Goal: Task Accomplishment & Management: Use online tool/utility

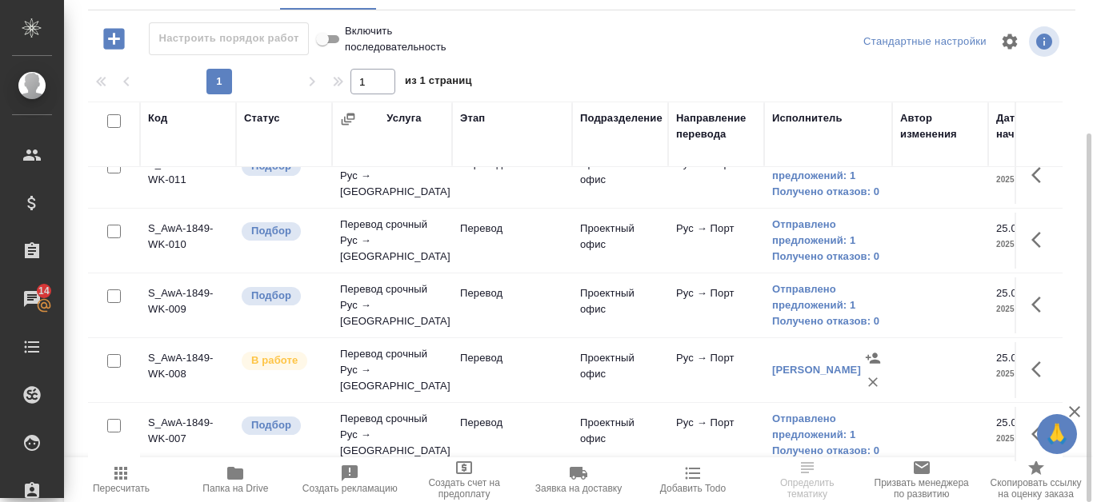
scroll to position [80, 0]
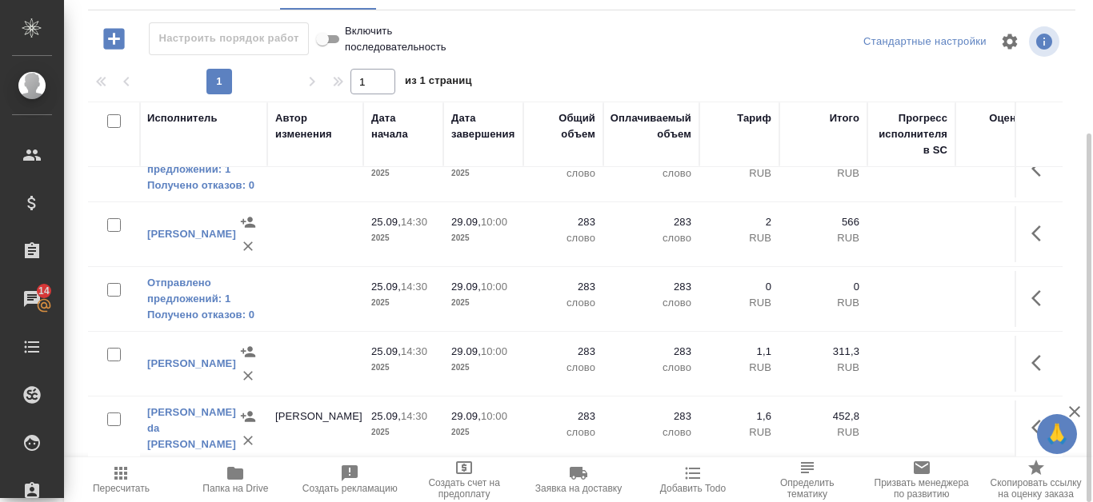
scroll to position [172, 691]
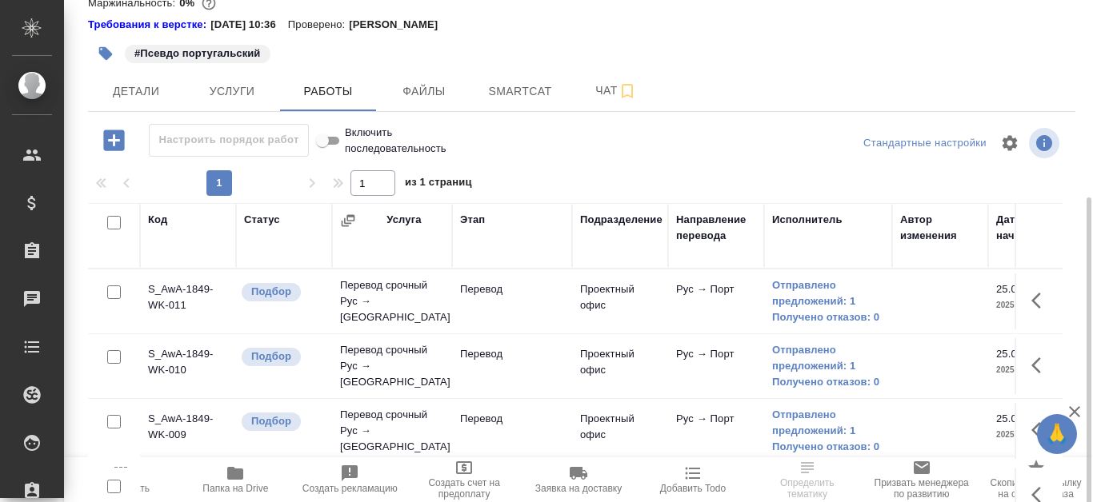
scroll to position [160, 0]
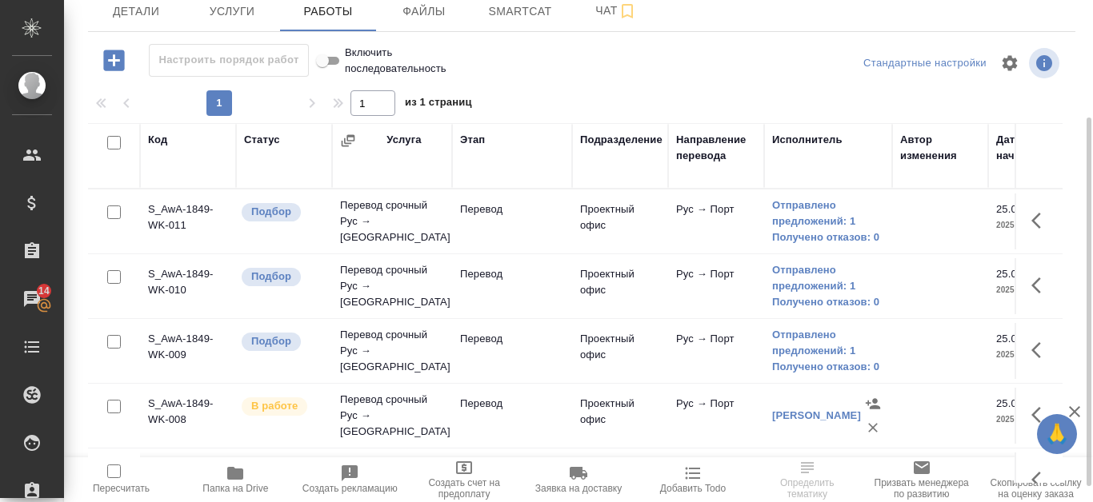
drag, startPoint x: 406, startPoint y: 454, endPoint x: 528, endPoint y: 458, distance: 121.6
click at [528, 458] on div "Настроить порядок работ Включить последовательность Стандартные настройки 1 1 и…" at bounding box center [581, 263] width 987 height 439
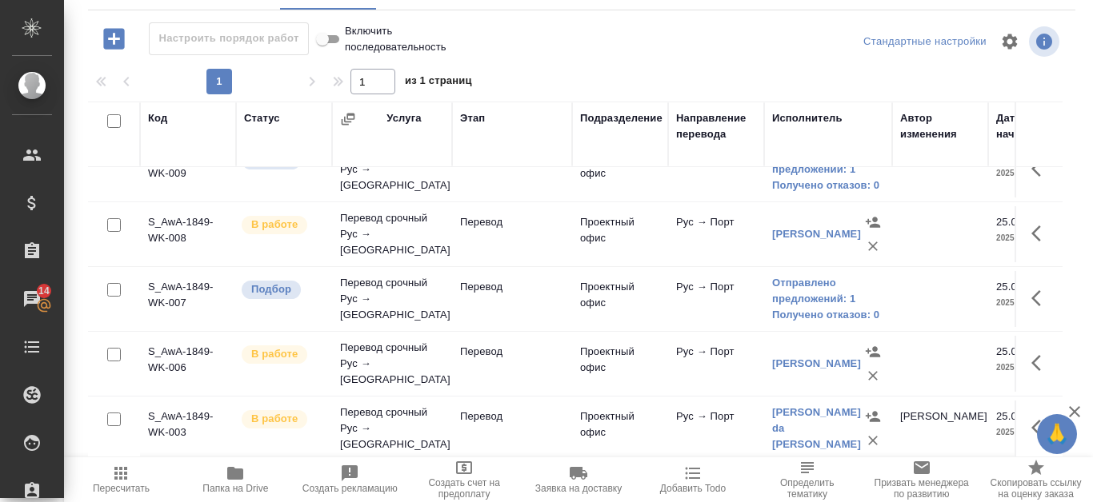
scroll to position [172, 0]
